Goal: Transaction & Acquisition: Purchase product/service

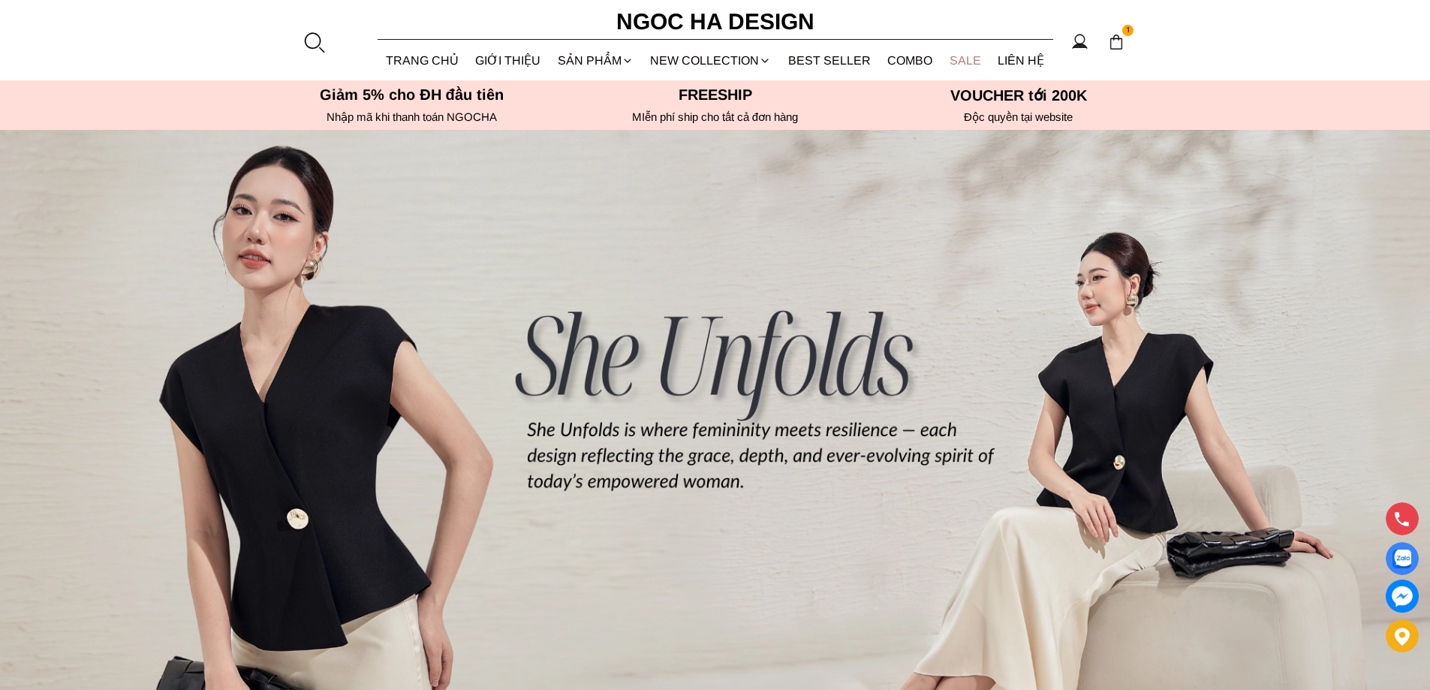
click at [946, 65] on link "SALE" at bounding box center [965, 61] width 49 height 40
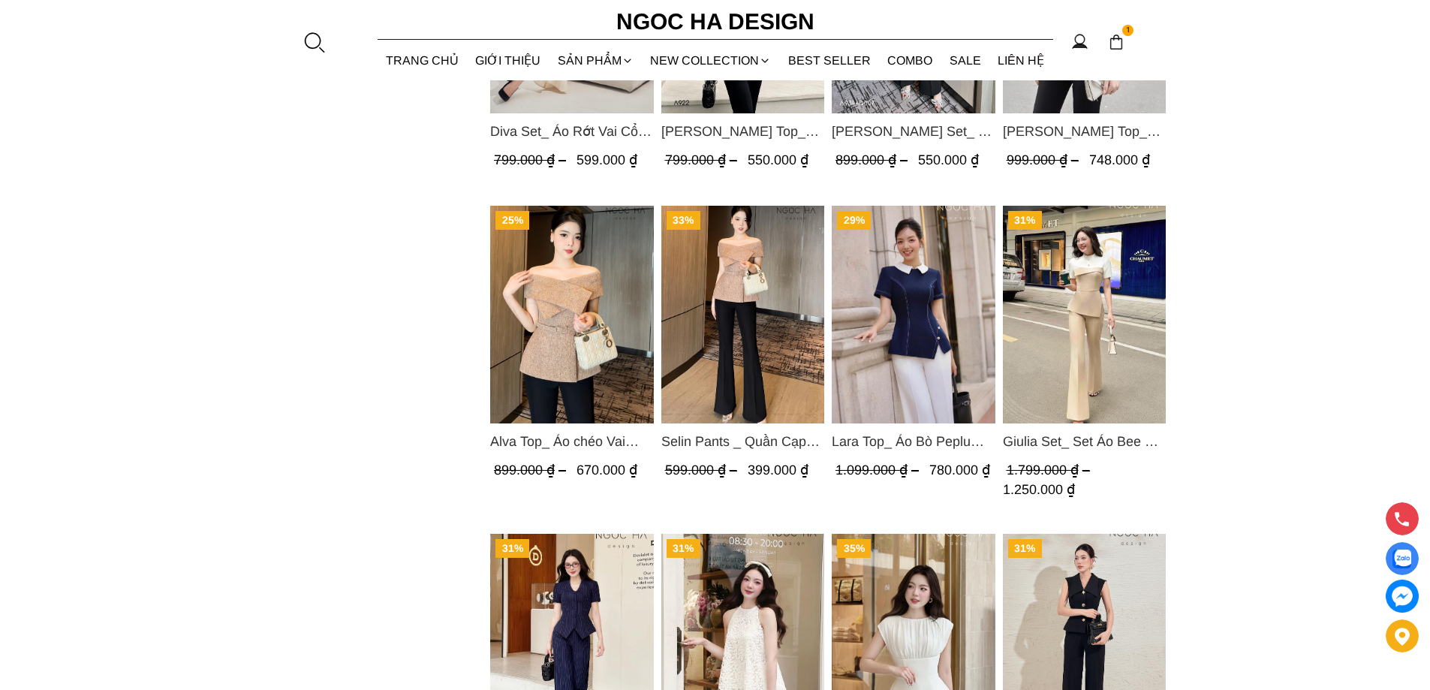
scroll to position [1952, 0]
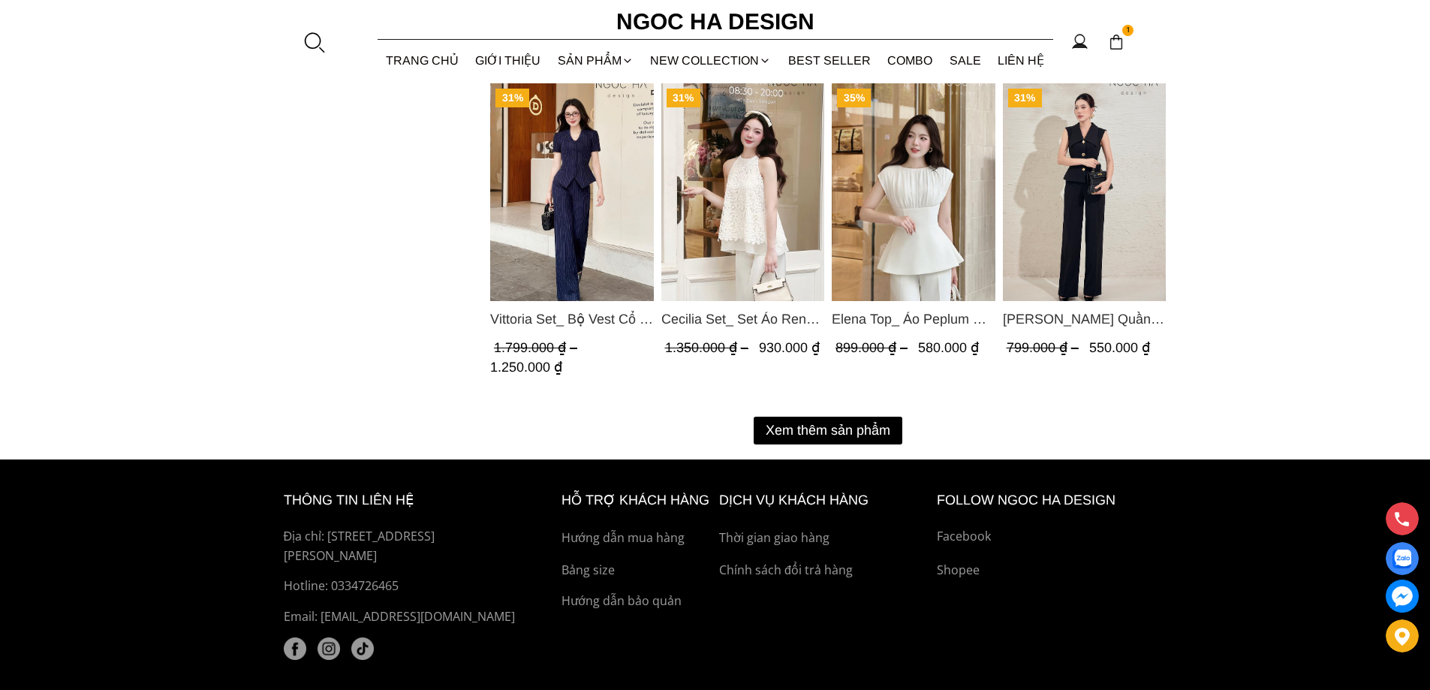
click at [838, 423] on button "Xem thêm sản phẩm" at bounding box center [828, 431] width 149 height 28
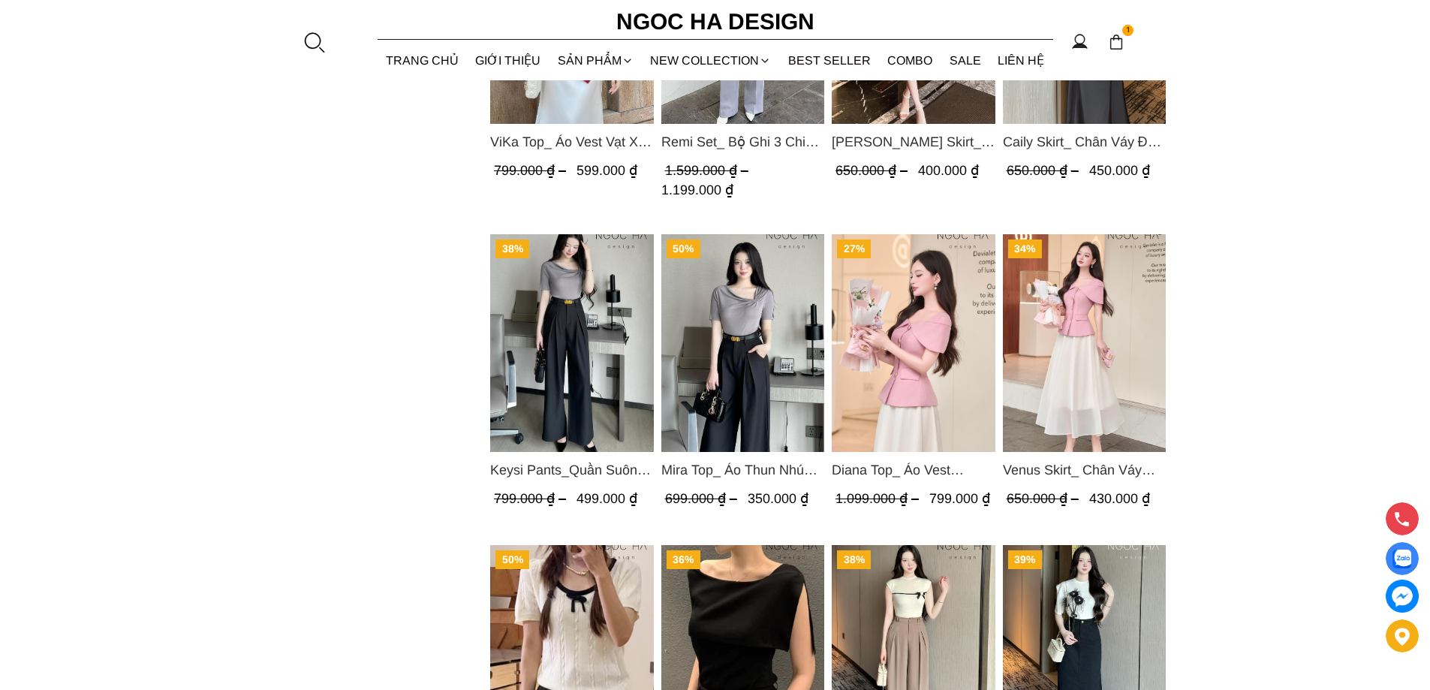
scroll to position [3453, 0]
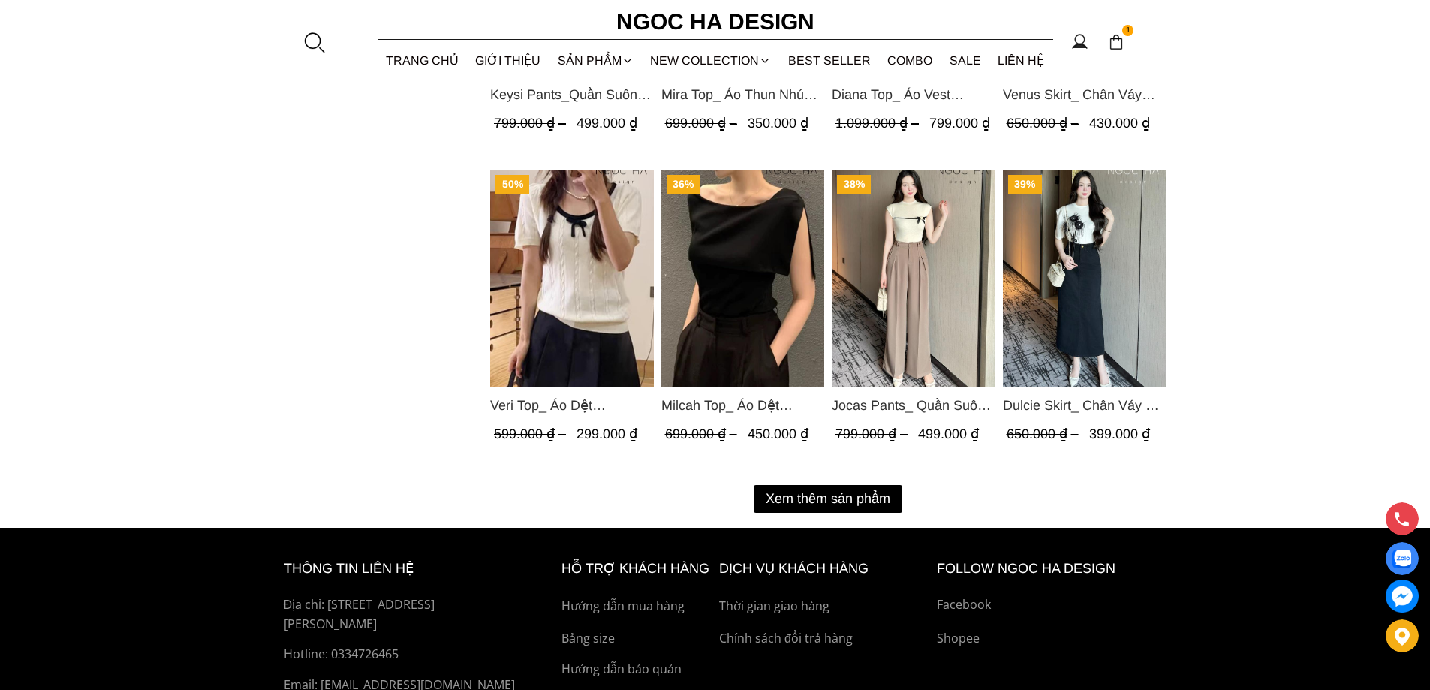
click at [853, 486] on button "Xem thêm sản phẩm" at bounding box center [828, 499] width 149 height 28
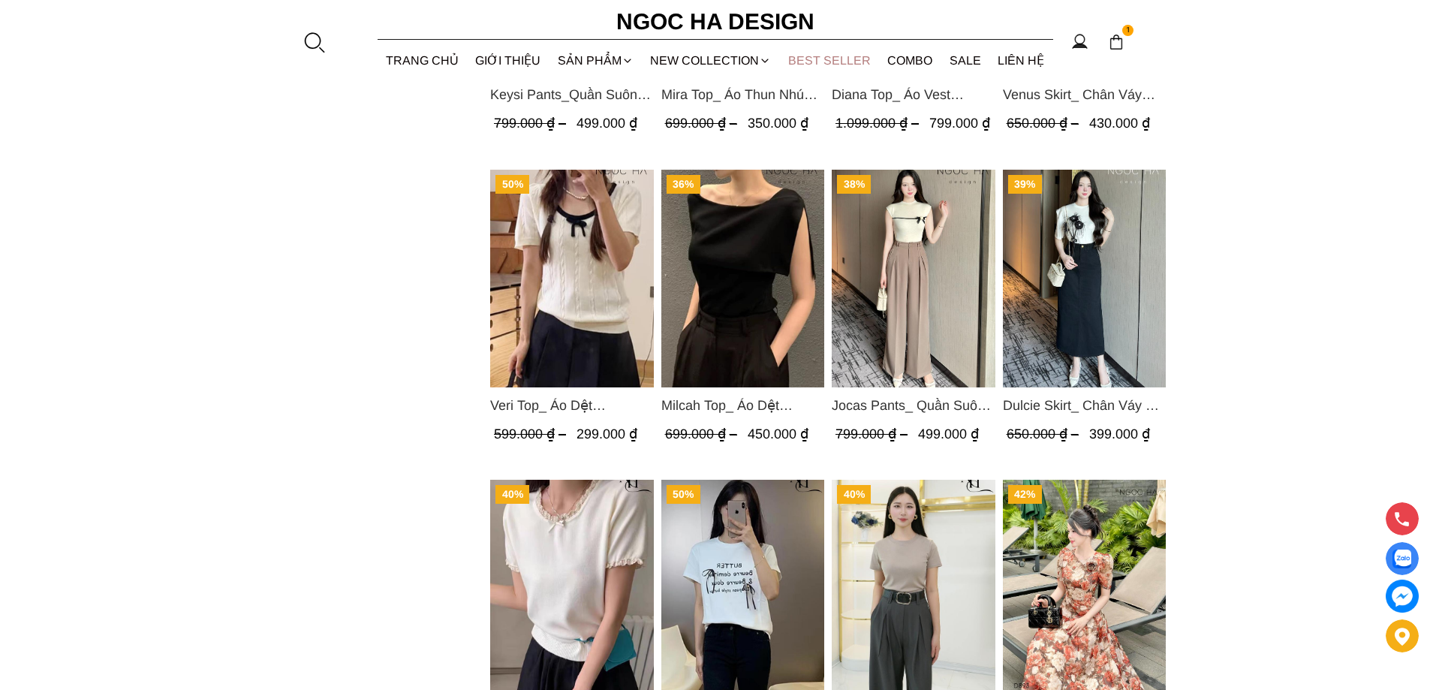
click at [835, 50] on link "BEST SELLER" at bounding box center [830, 61] width 100 height 40
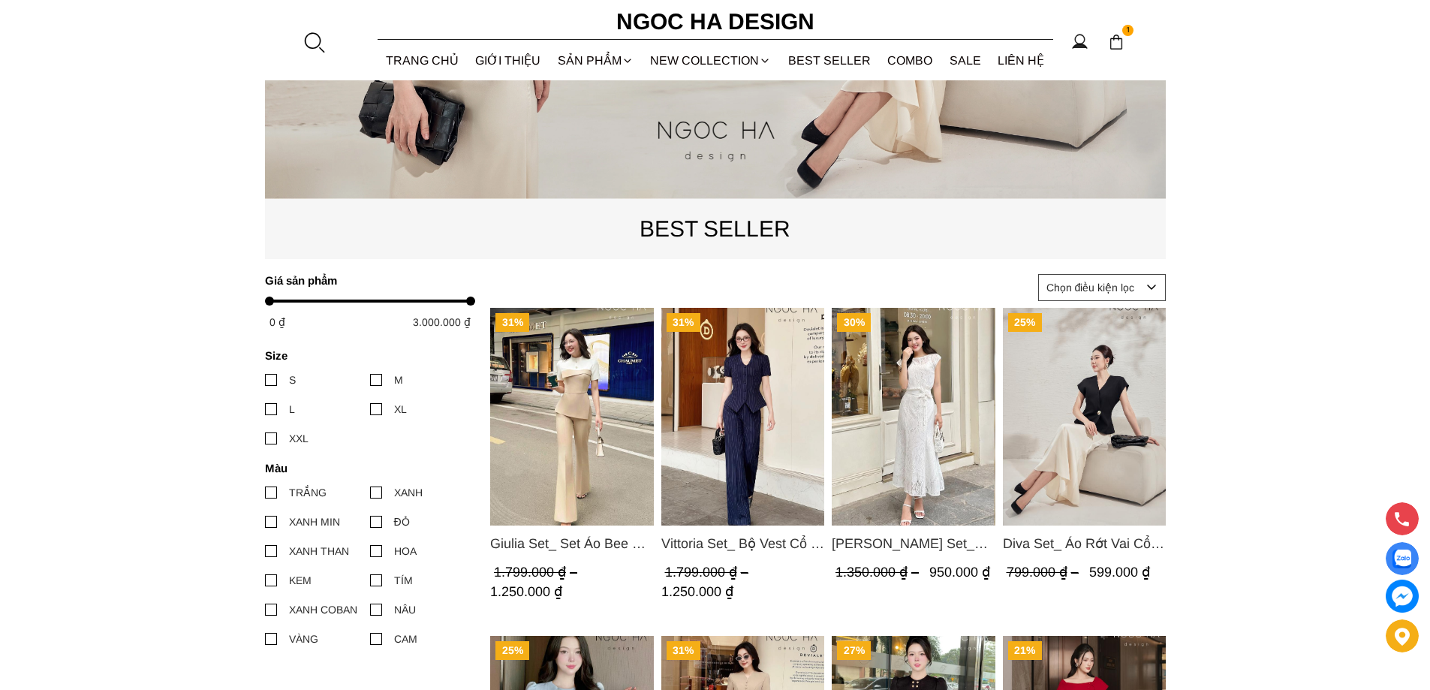
scroll to position [75, 0]
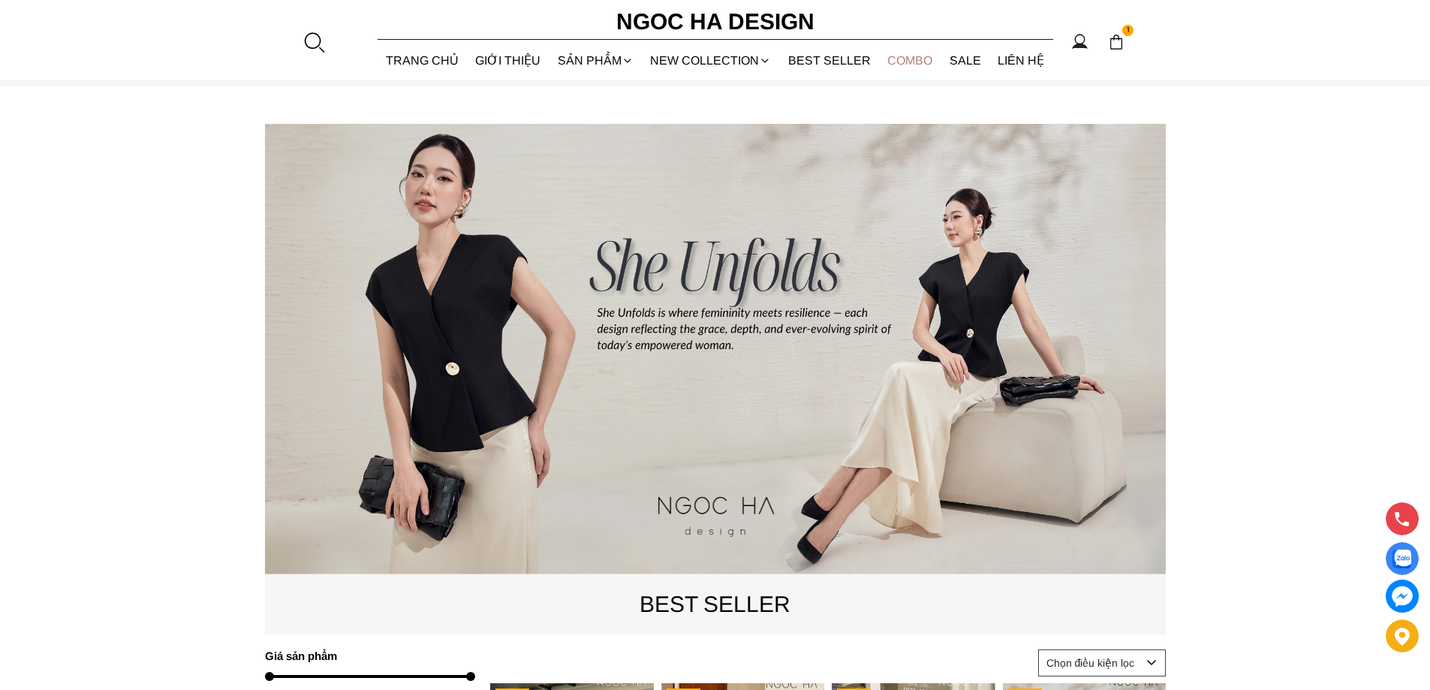
click at [908, 73] on link "Combo" at bounding box center [910, 61] width 62 height 40
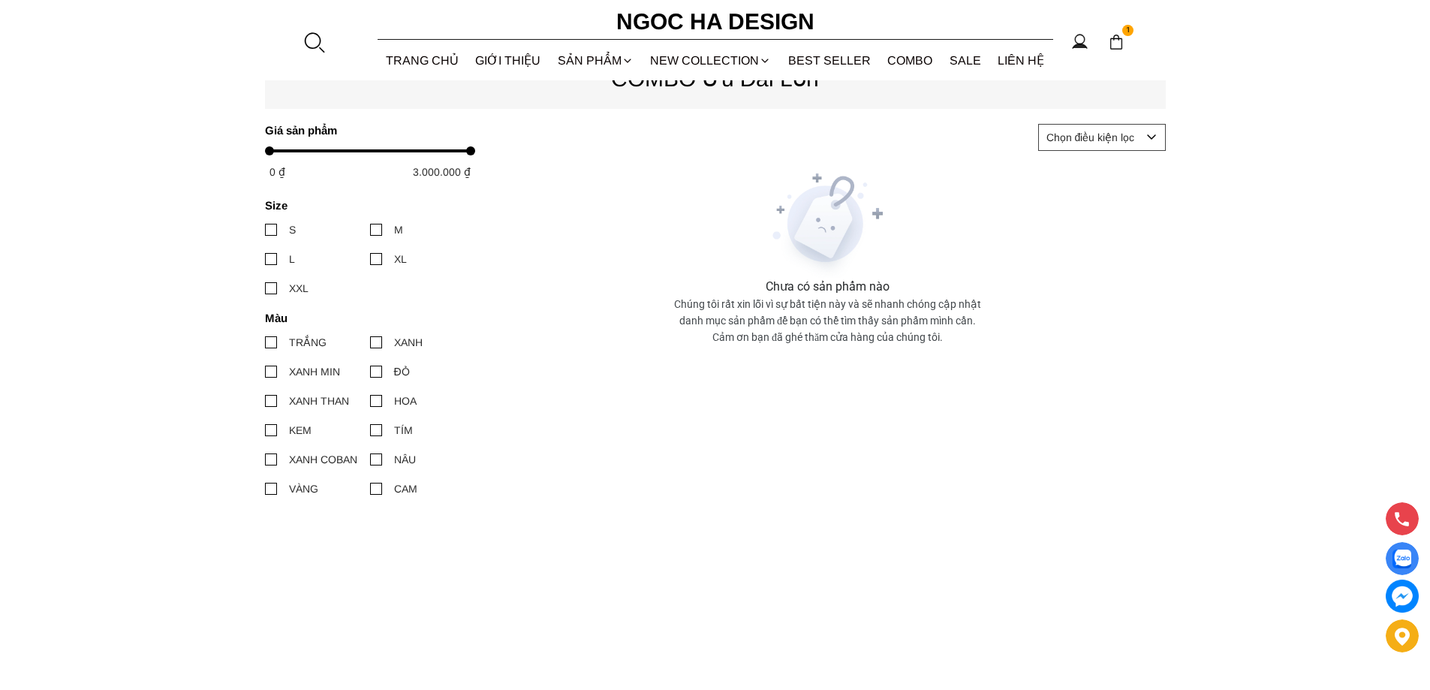
scroll to position [150, 0]
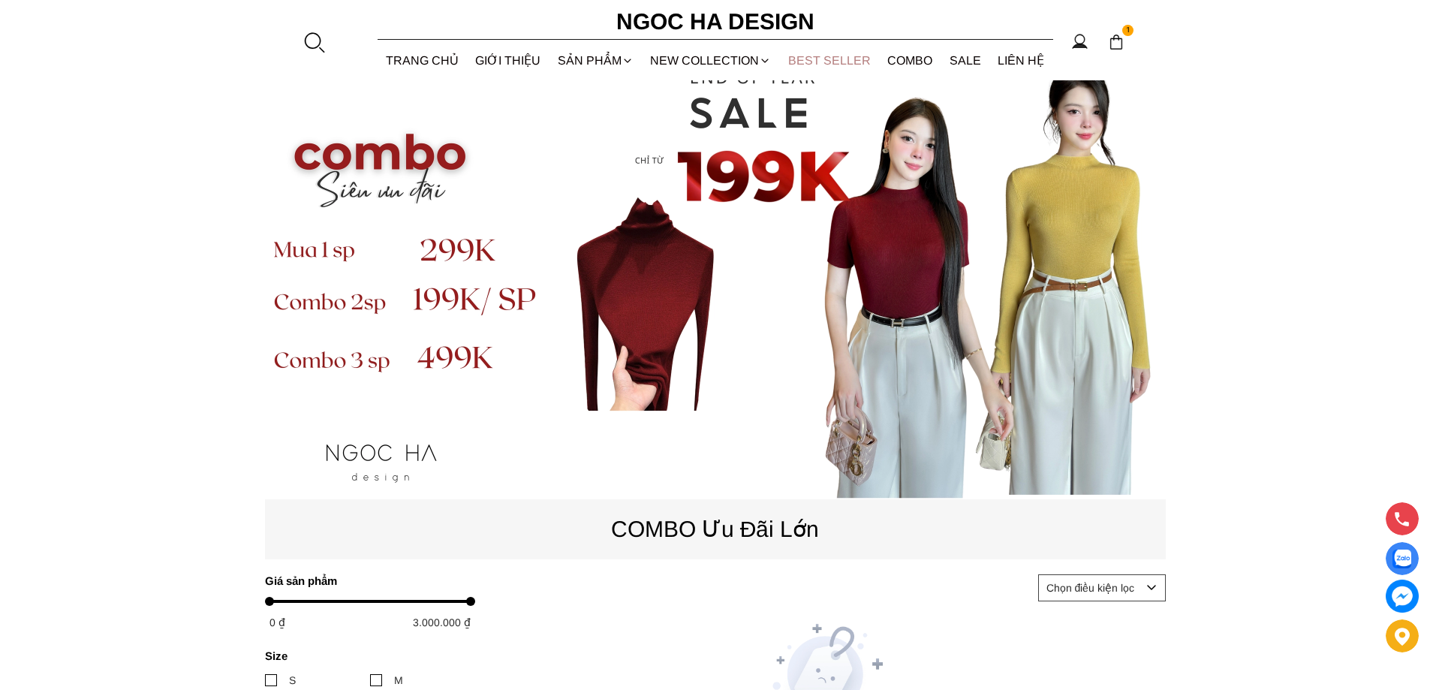
click at [823, 66] on link "BEST SELLER" at bounding box center [830, 61] width 100 height 40
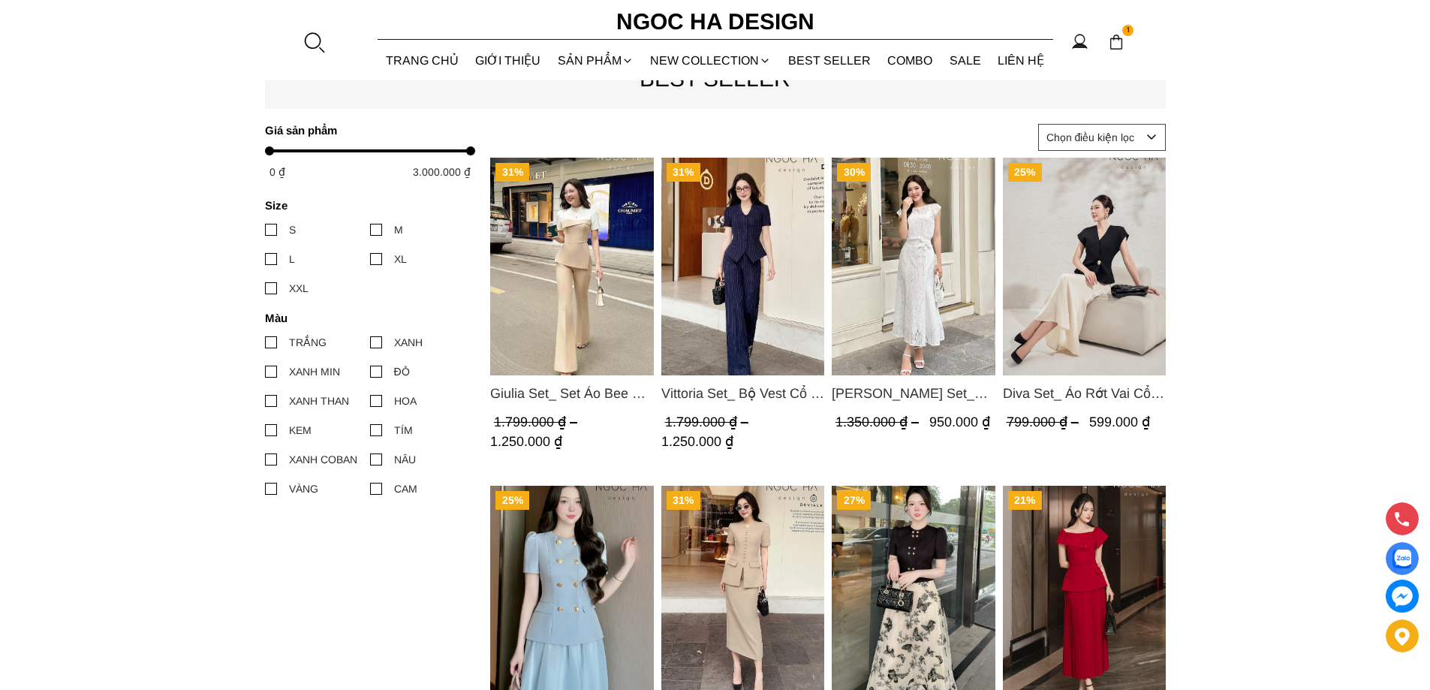
scroll to position [525, 0]
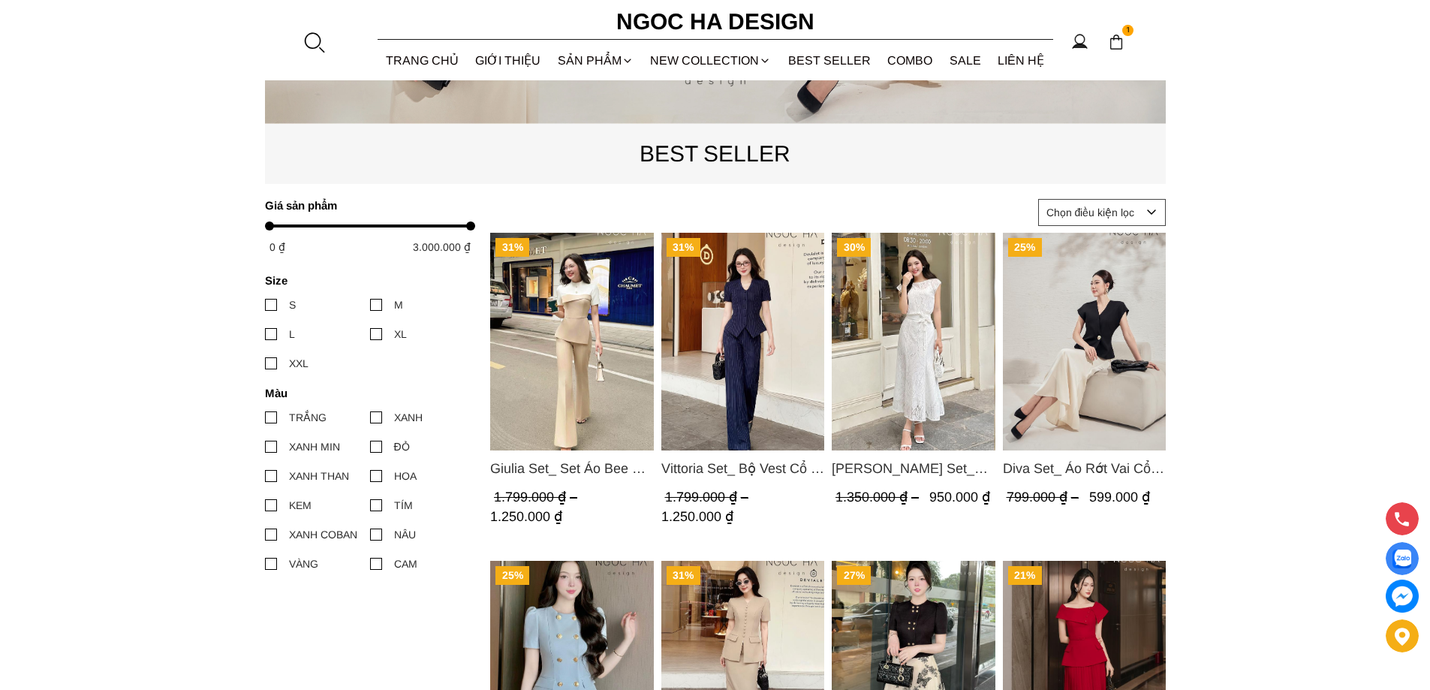
click at [1062, 312] on img "Product image - Diva Set_ Áo Rớt Vai Cổ V, Chân Váy Lụa Đuôi Cá A1078+CV134" at bounding box center [1084, 342] width 164 height 218
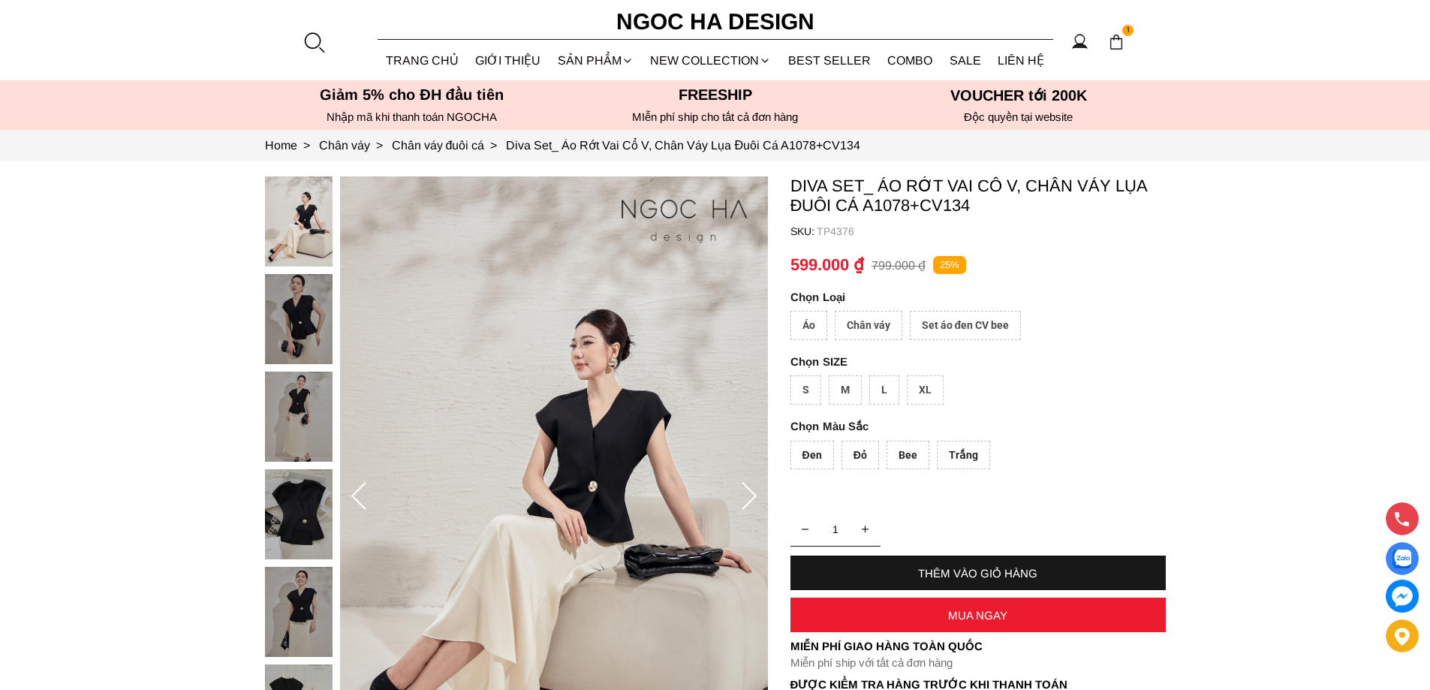
click at [739, 502] on icon at bounding box center [749, 497] width 30 height 30
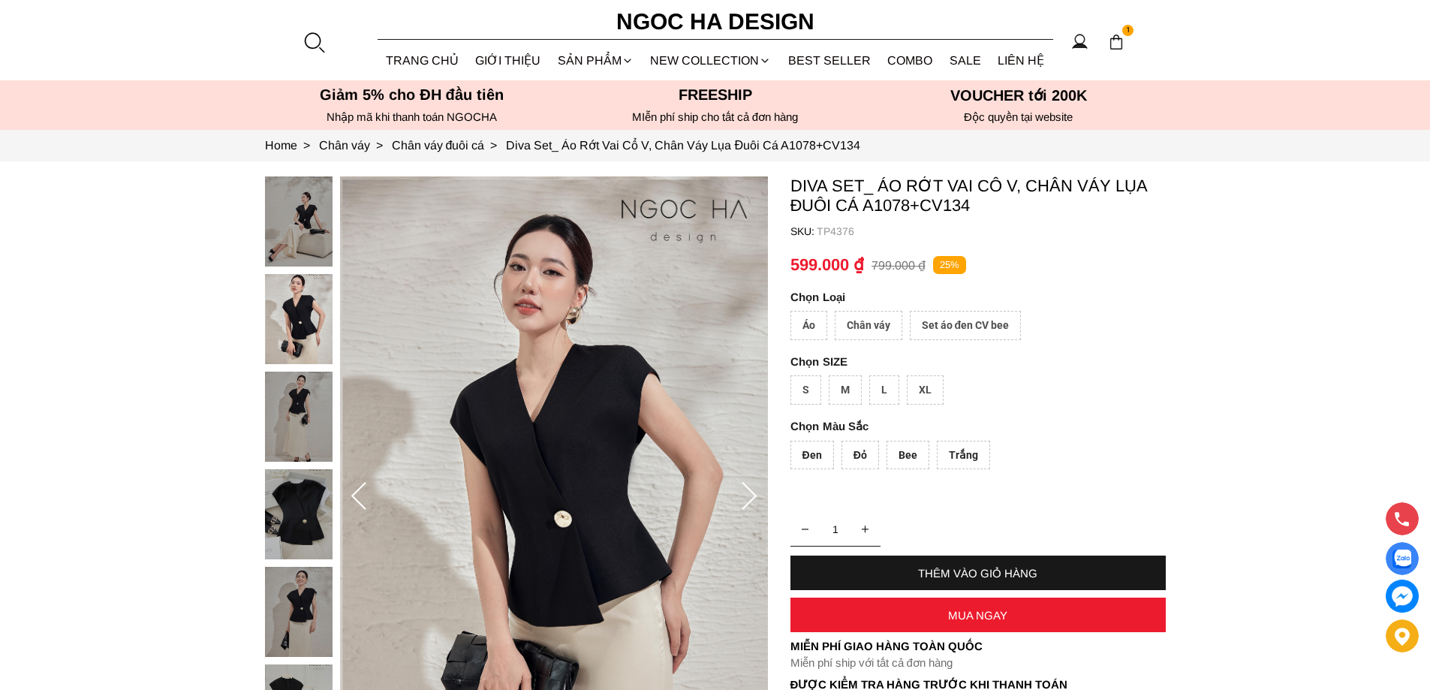
click at [739, 502] on icon at bounding box center [749, 497] width 30 height 30
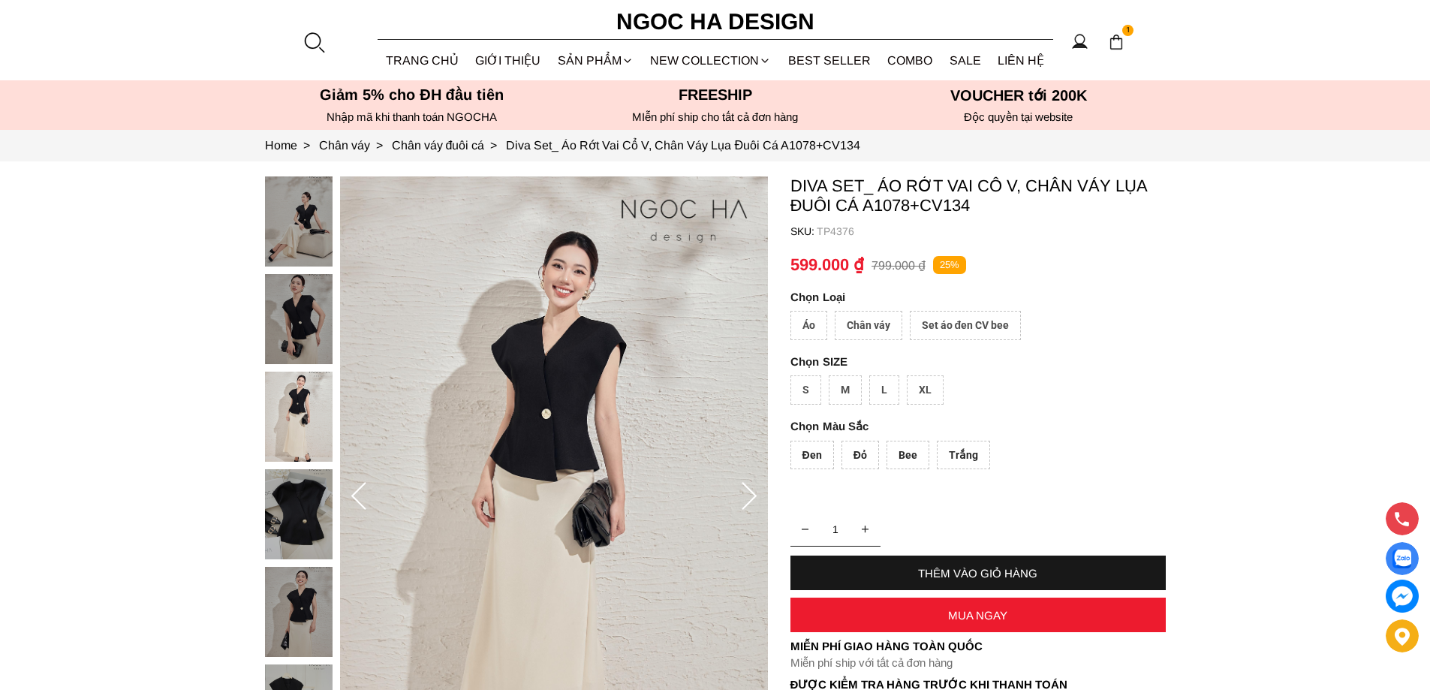
click at [739, 502] on icon at bounding box center [749, 497] width 30 height 30
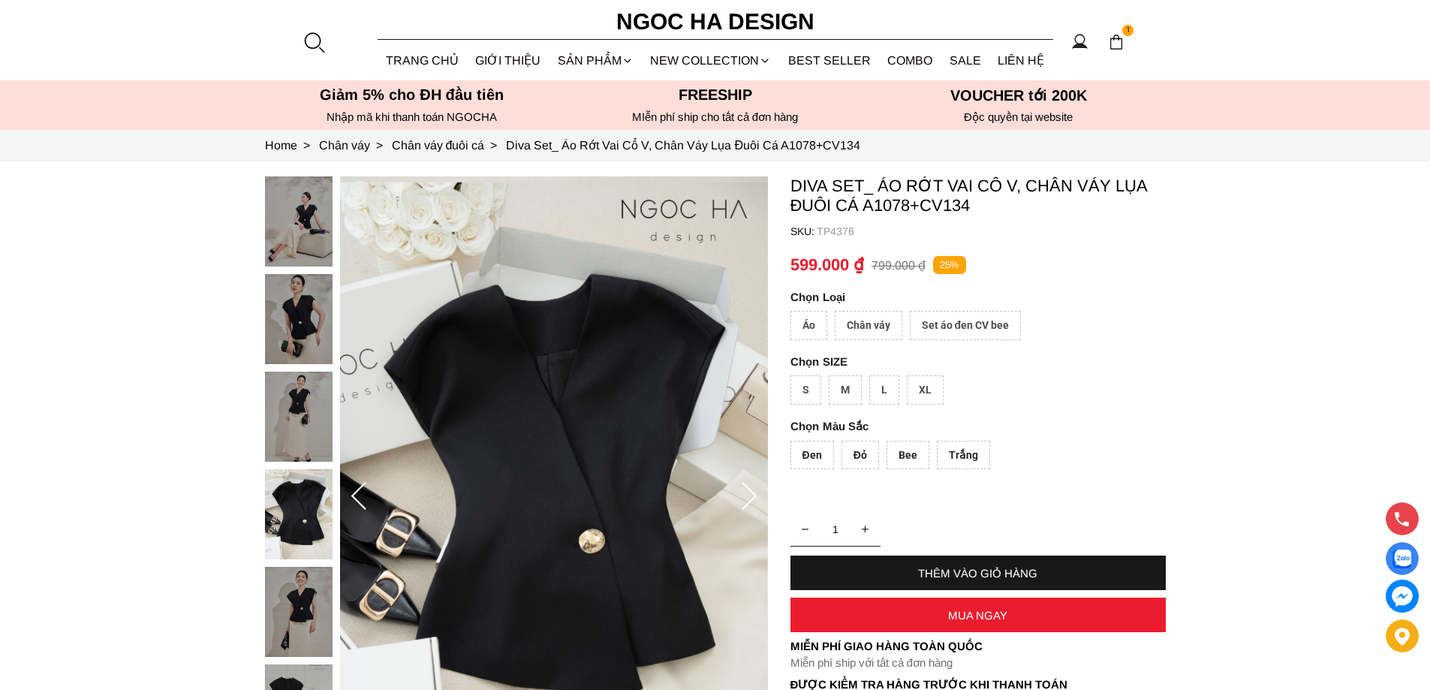
click at [1004, 325] on div "Set áo đen CV bee" at bounding box center [966, 325] width 112 height 29
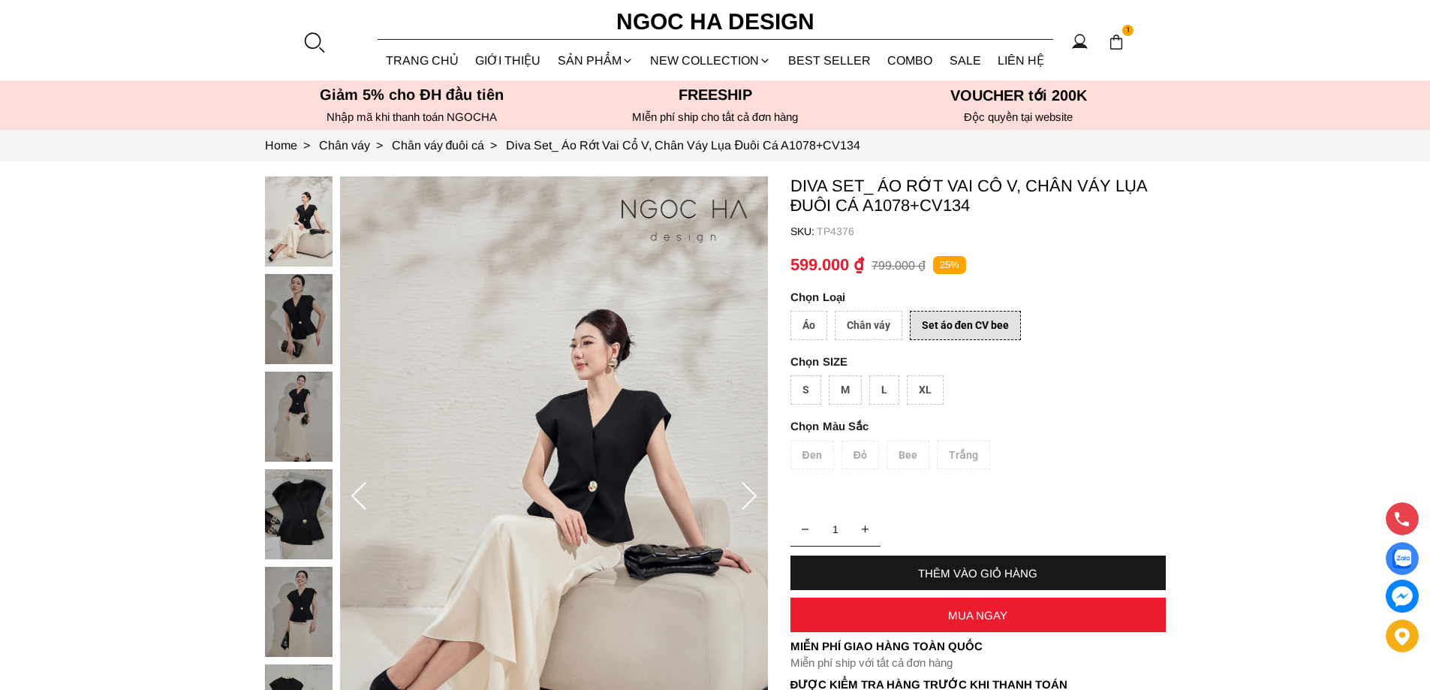
click at [928, 381] on div "XL" at bounding box center [925, 389] width 37 height 29
click at [955, 451] on div "Đen Đỏ Bee Trắng" at bounding box center [977, 459] width 375 height 37
click at [956, 612] on div "MUA NGAY" at bounding box center [977, 615] width 375 height 13
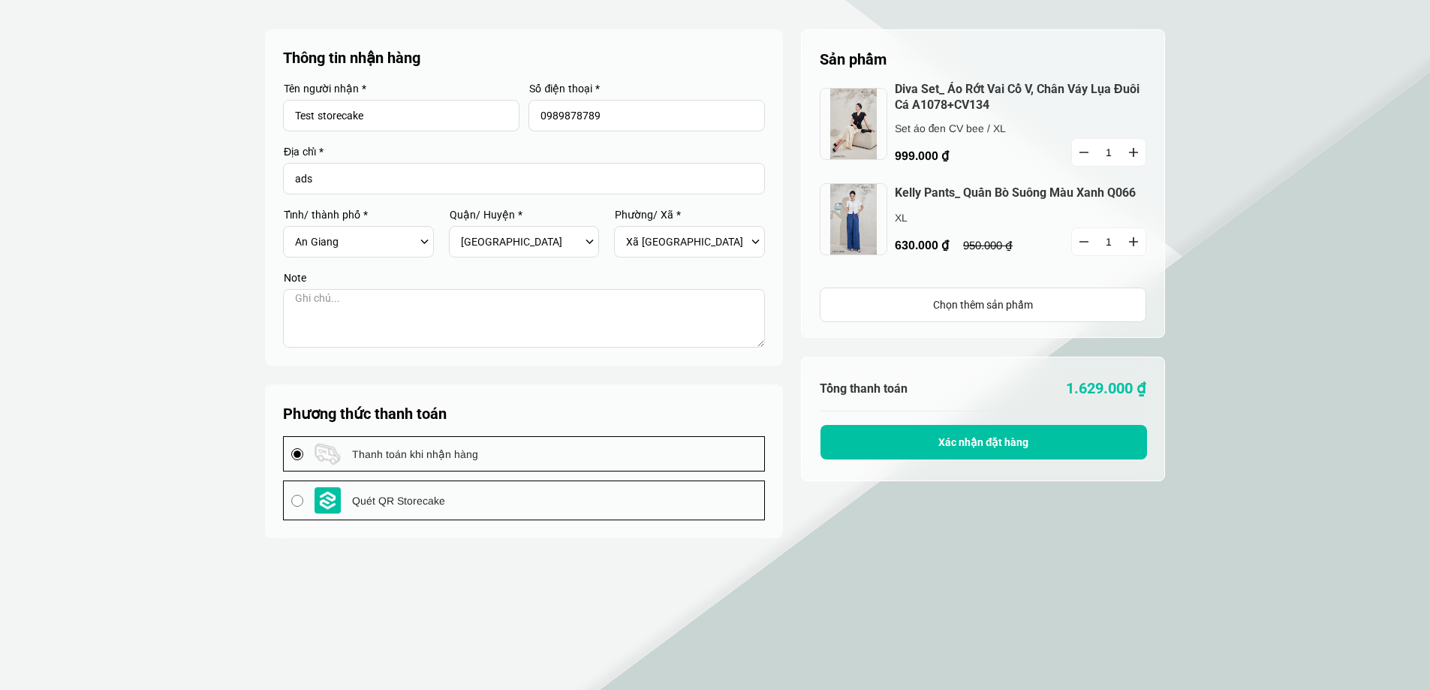
select select "805"
select select "80519"
select select "8051909"
